Goal: Information Seeking & Learning: Learn about a topic

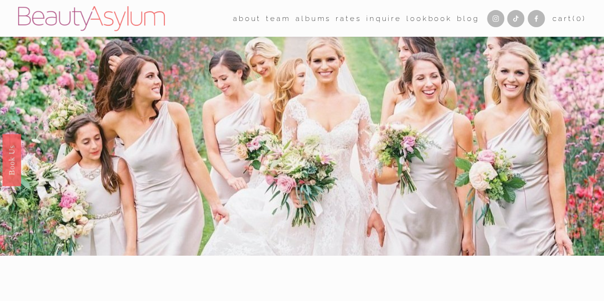
click at [336, 18] on link "Rates" at bounding box center [348, 18] width 25 height 15
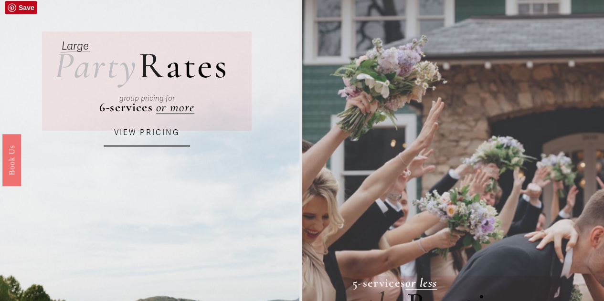
scroll to position [53, 0]
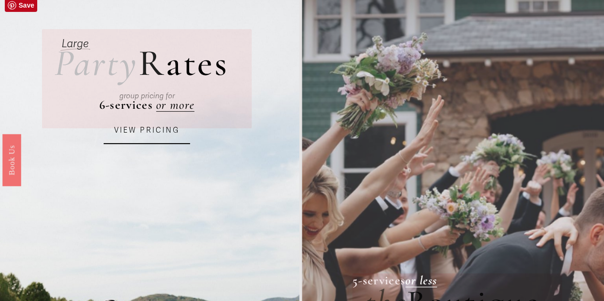
click at [144, 133] on link "VIEW PRICING" at bounding box center [147, 131] width 86 height 26
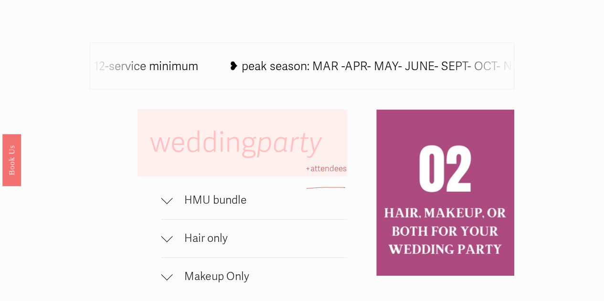
scroll to position [489, 0]
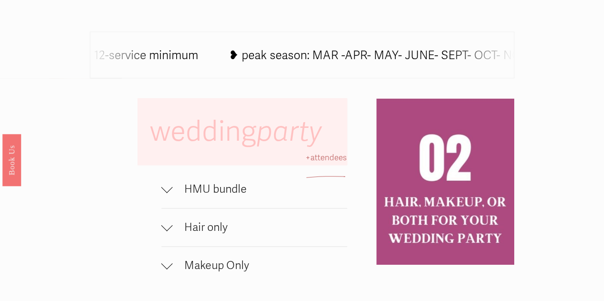
click at [242, 201] on button "HMU bundle" at bounding box center [254, 189] width 186 height 38
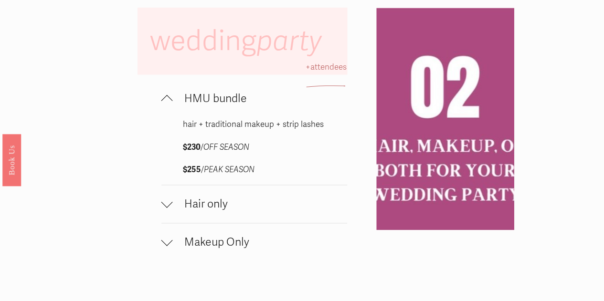
scroll to position [584, 0]
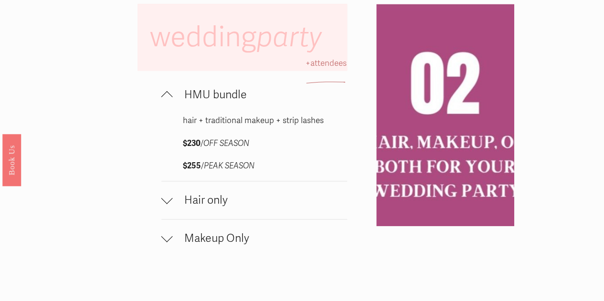
click at [219, 207] on span "Hair only" at bounding box center [260, 200] width 174 height 14
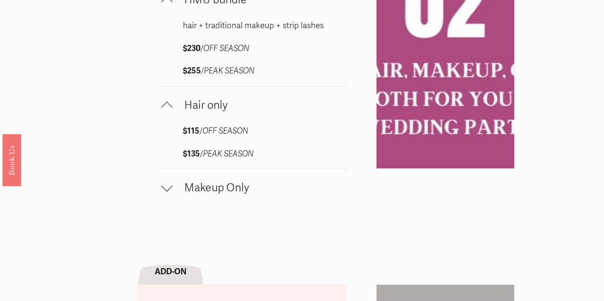
scroll to position [679, 0]
click at [223, 194] on span "Makeup Only" at bounding box center [260, 187] width 174 height 14
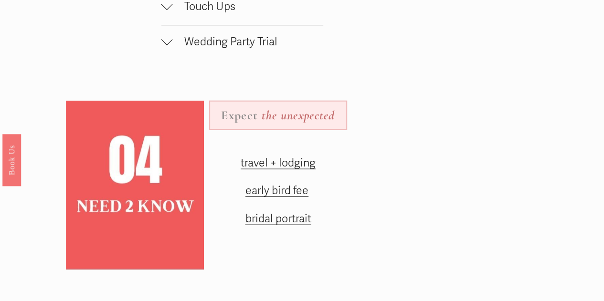
scroll to position [1205, 0]
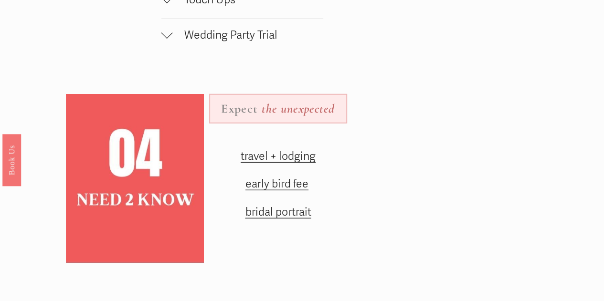
click at [197, 54] on button "Wedding Party Trial" at bounding box center [242, 36] width 162 height 35
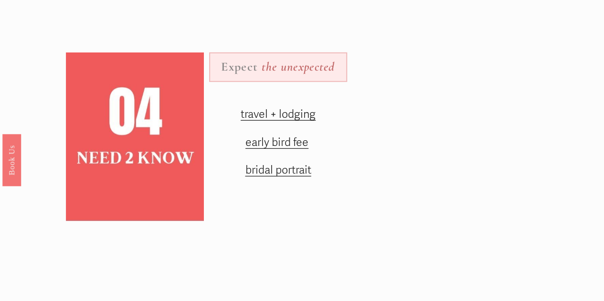
scroll to position [1328, 0]
click at [270, 121] on span "travel + lodging" at bounding box center [278, 114] width 75 height 14
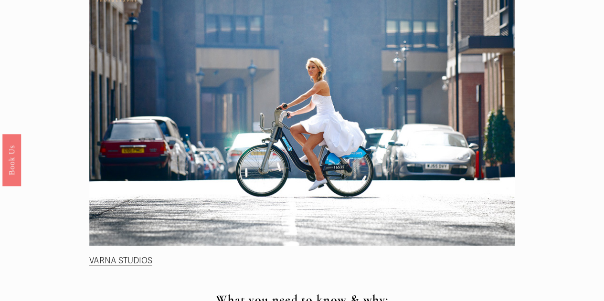
scroll to position [387, 0]
